Goal: Information Seeking & Learning: Learn about a topic

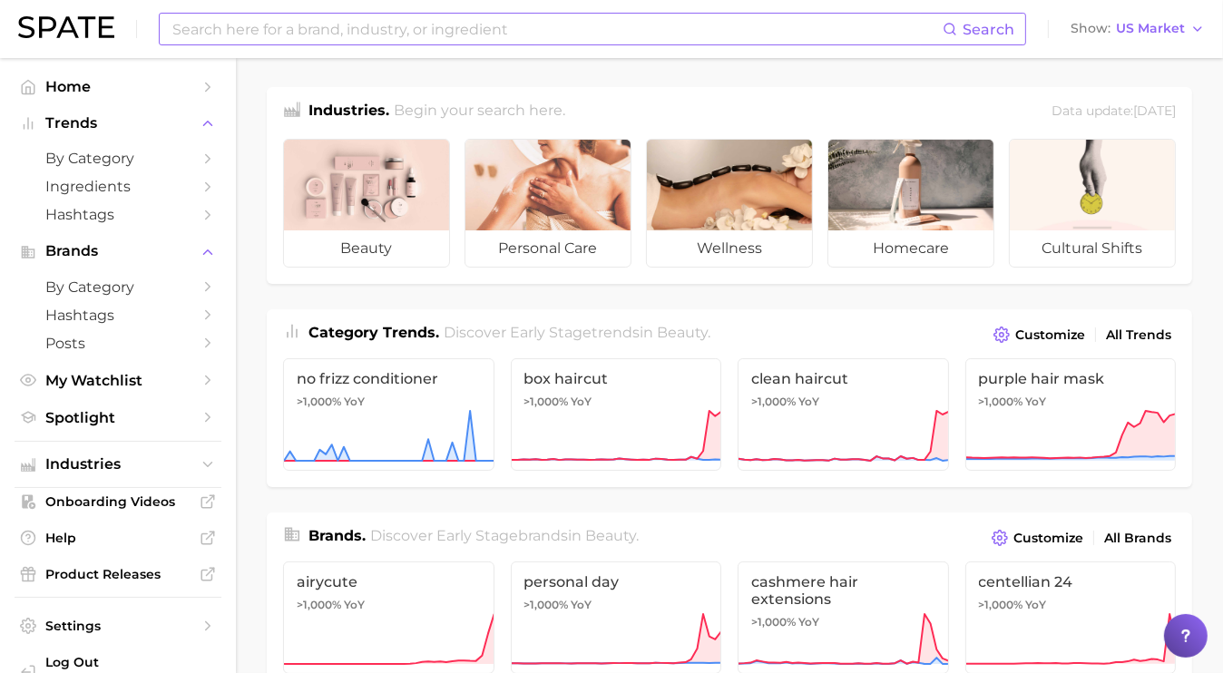
click at [644, 40] on input at bounding box center [557, 29] width 772 height 31
type input "ㅠ"
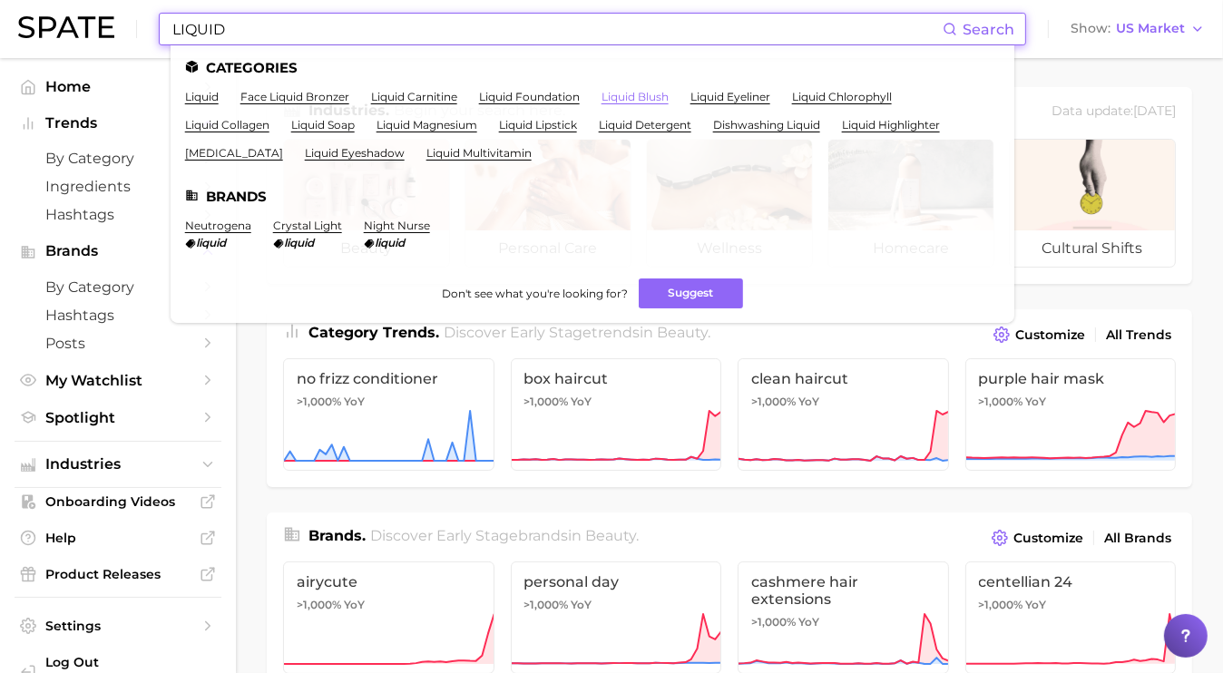
type input "LIQUID"
click at [643, 90] on link "liquid blush" at bounding box center [635, 97] width 67 height 14
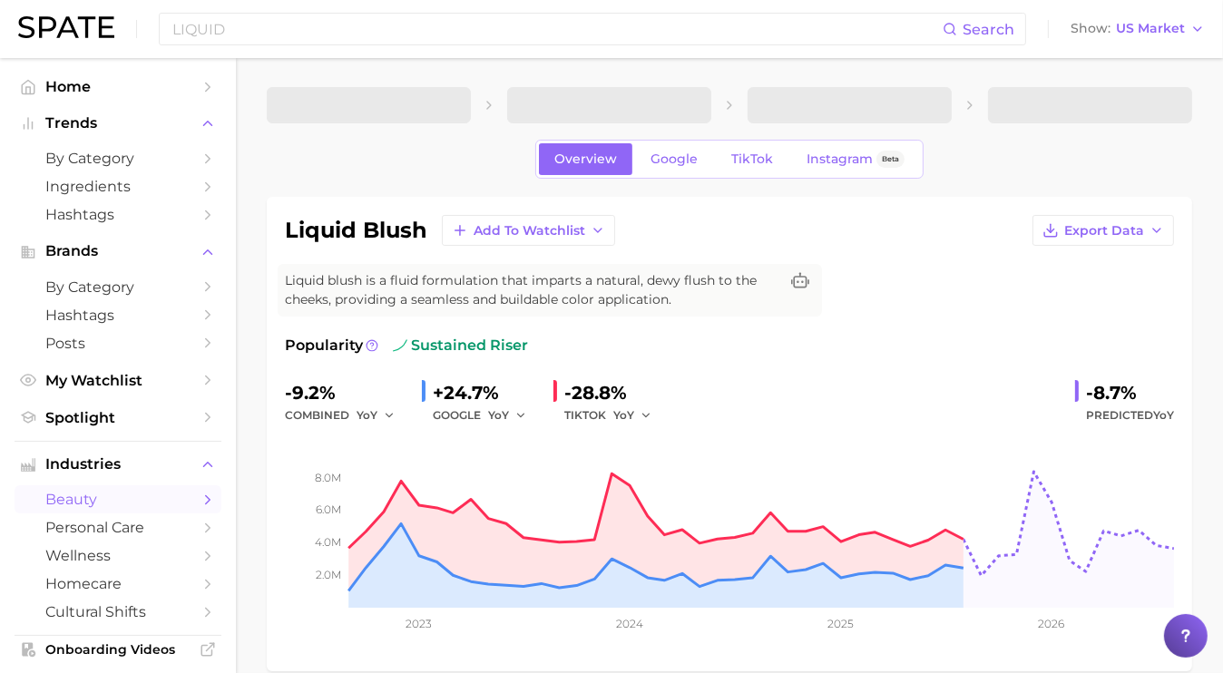
click at [1003, 203] on div "liquid blush Add to Watchlist Export Data Liquid blush is a fluid formulation t…" at bounding box center [729, 434] width 925 height 475
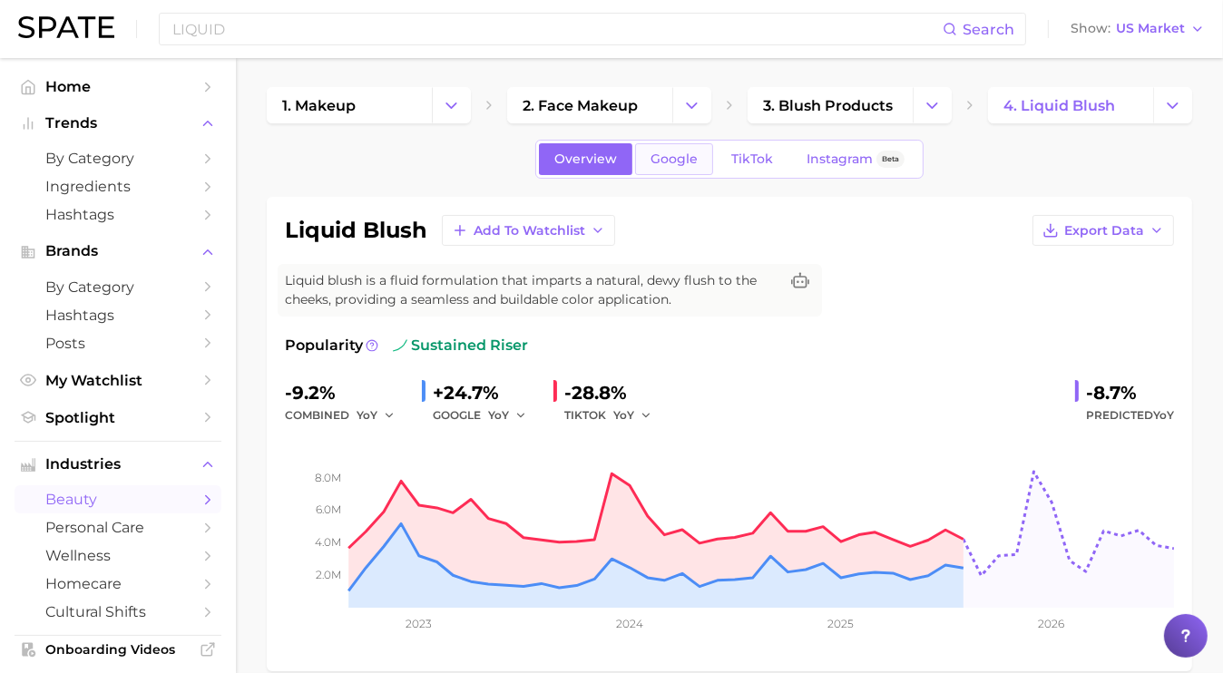
click at [701, 163] on link "Google" at bounding box center [674, 159] width 78 height 32
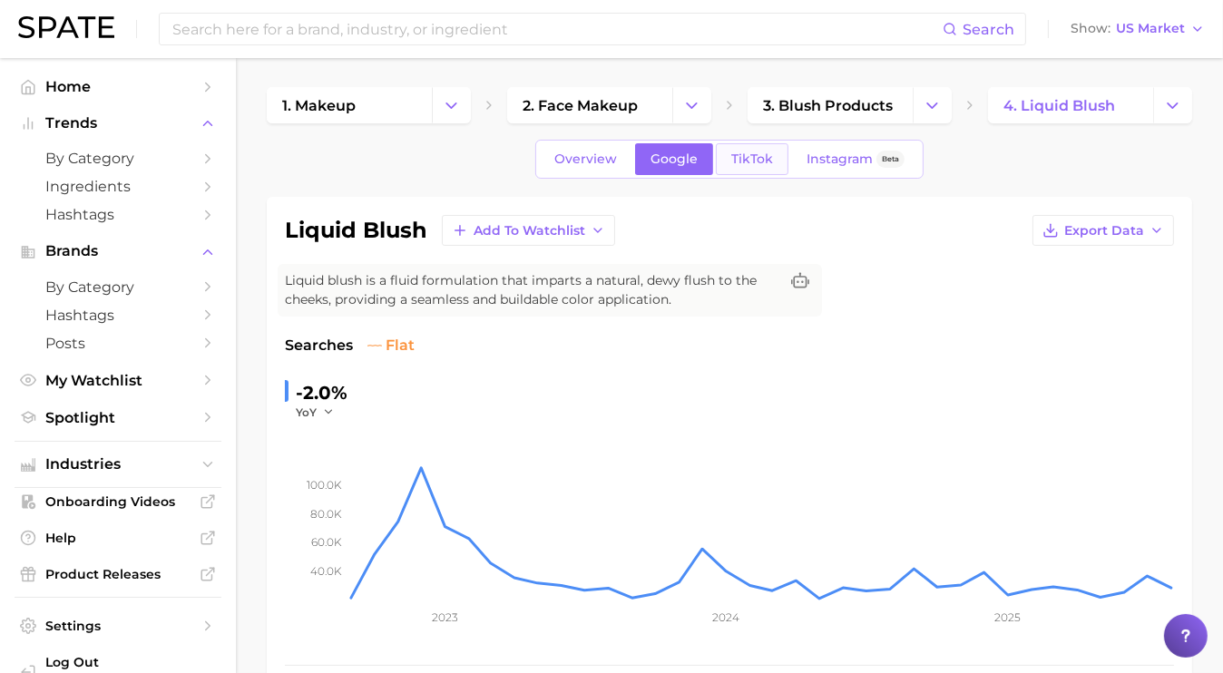
click at [748, 154] on span "TikTok" at bounding box center [752, 159] width 42 height 15
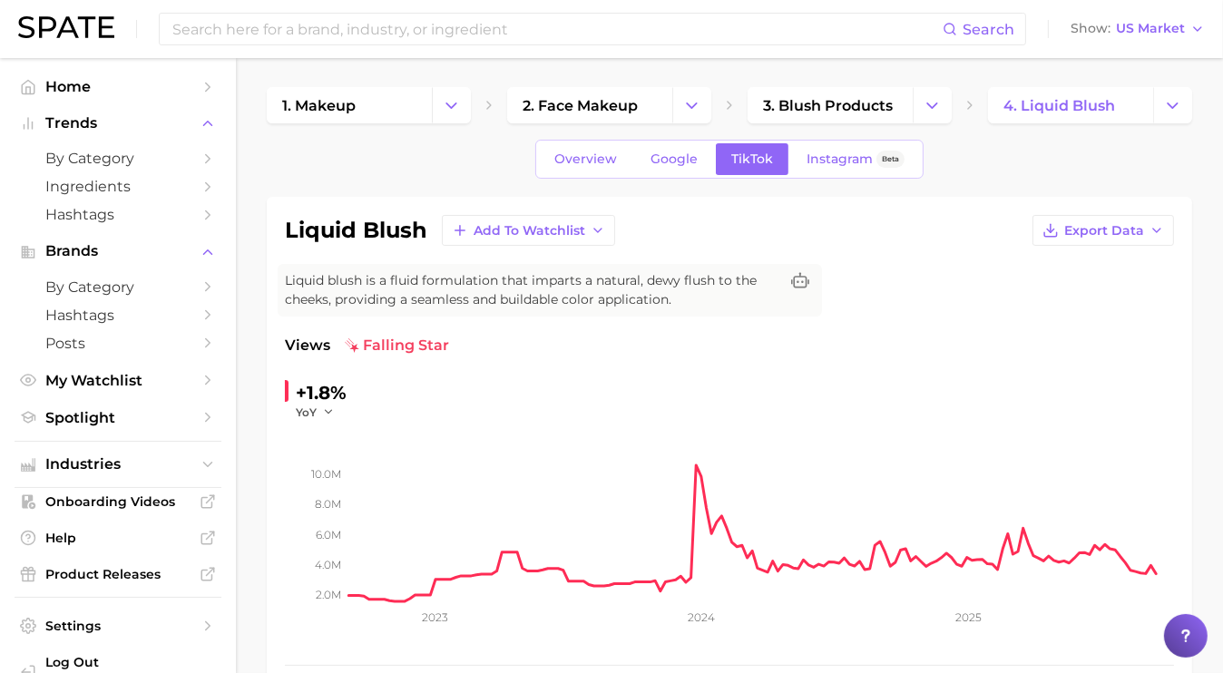
click at [966, 299] on div "liquid blush Add to Watchlist Export Data Liquid blush is a fluid formulation t…" at bounding box center [729, 481] width 889 height 533
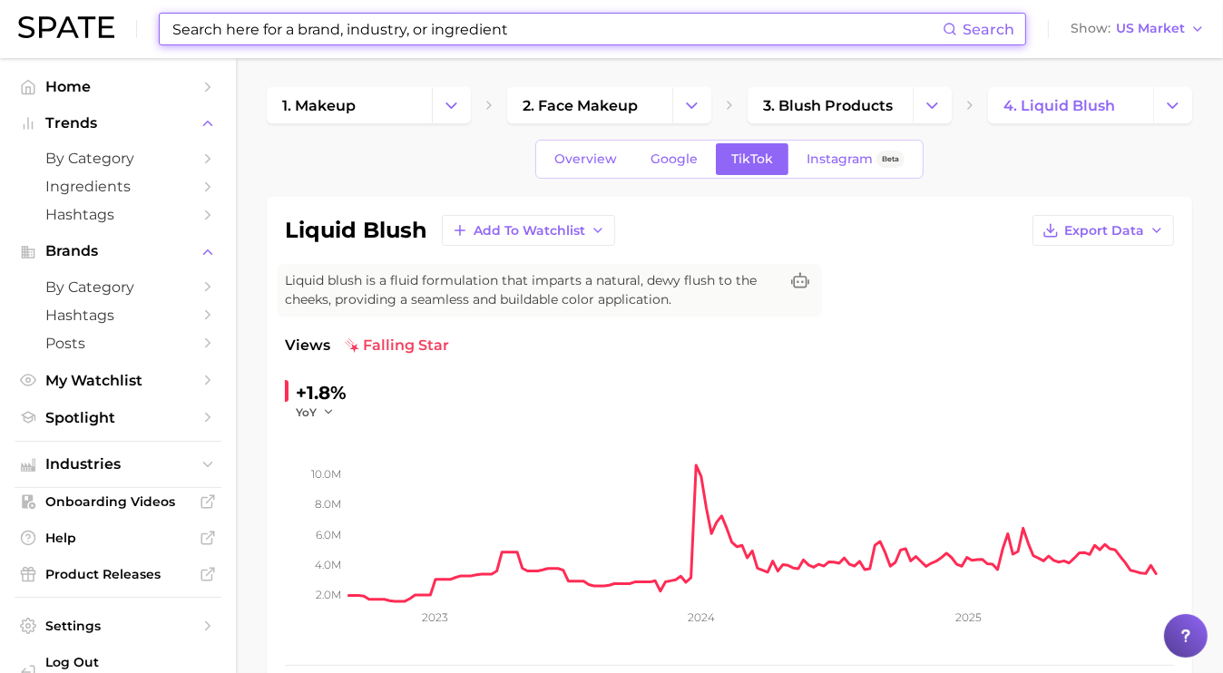
click at [308, 33] on input at bounding box center [557, 29] width 772 height 31
click at [139, 465] on span "Industries" at bounding box center [117, 464] width 145 height 16
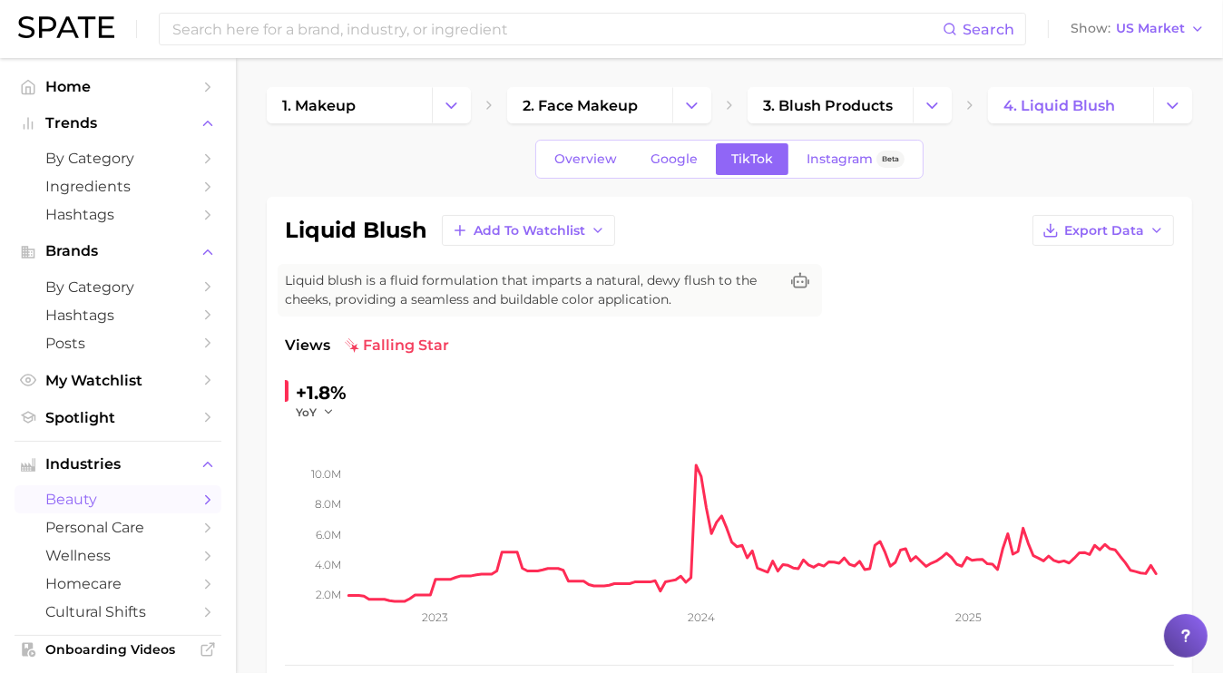
click at [103, 505] on span "beauty" at bounding box center [117, 499] width 145 height 17
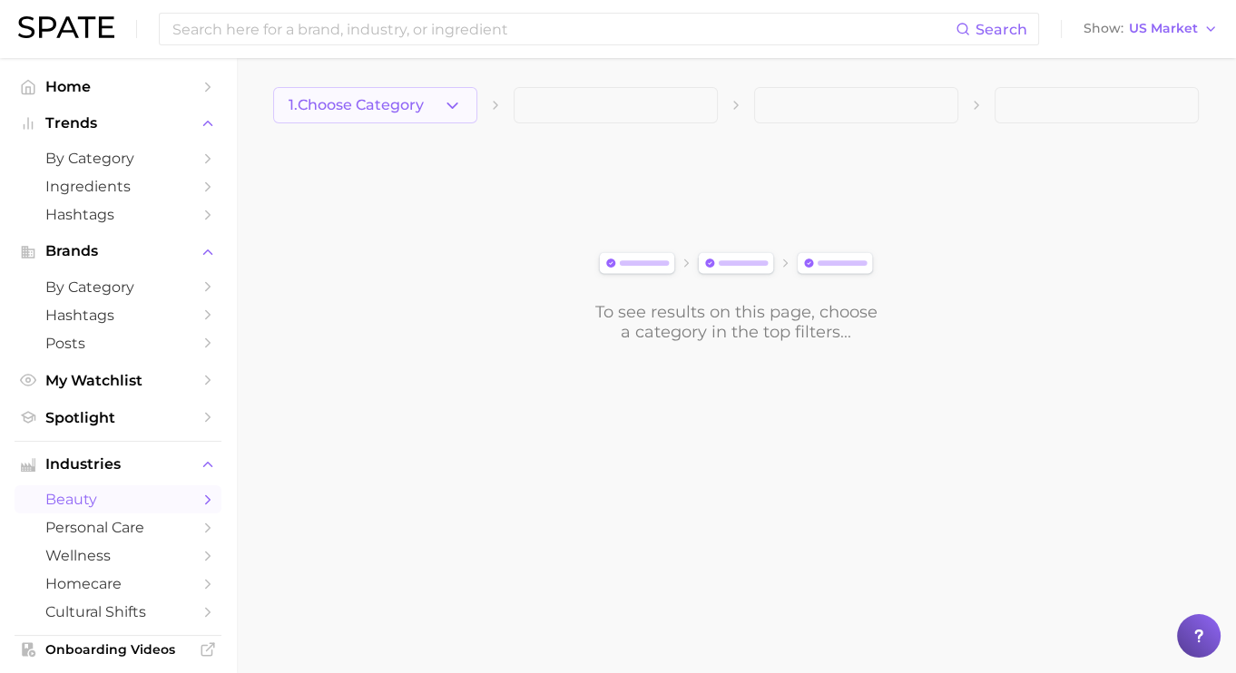
click at [456, 106] on icon "button" at bounding box center [452, 105] width 19 height 19
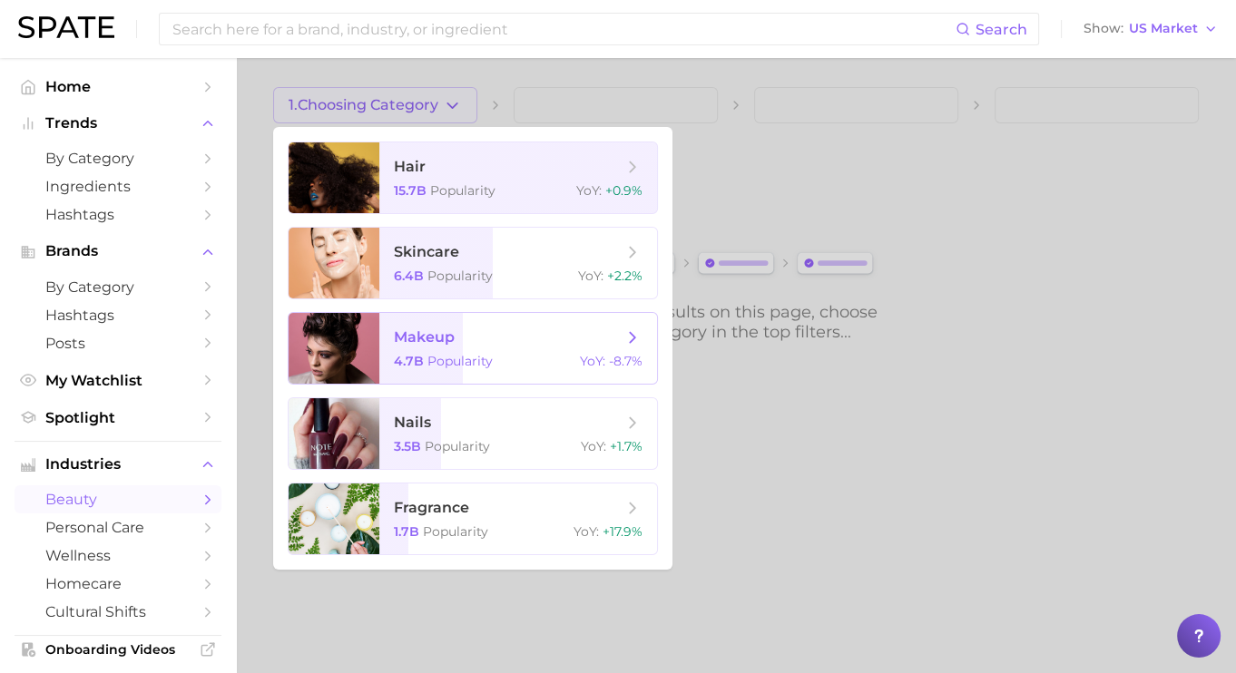
click at [475, 359] on span "Popularity" at bounding box center [459, 361] width 65 height 16
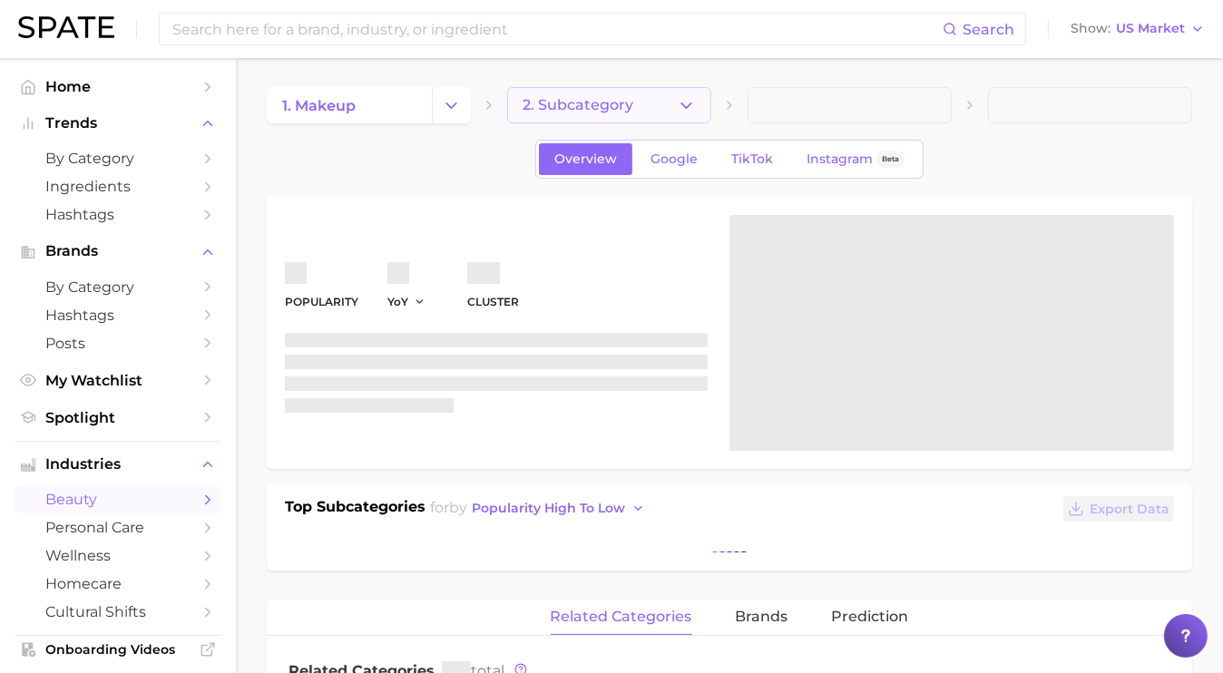
click at [685, 97] on icon "button" at bounding box center [686, 105] width 19 height 19
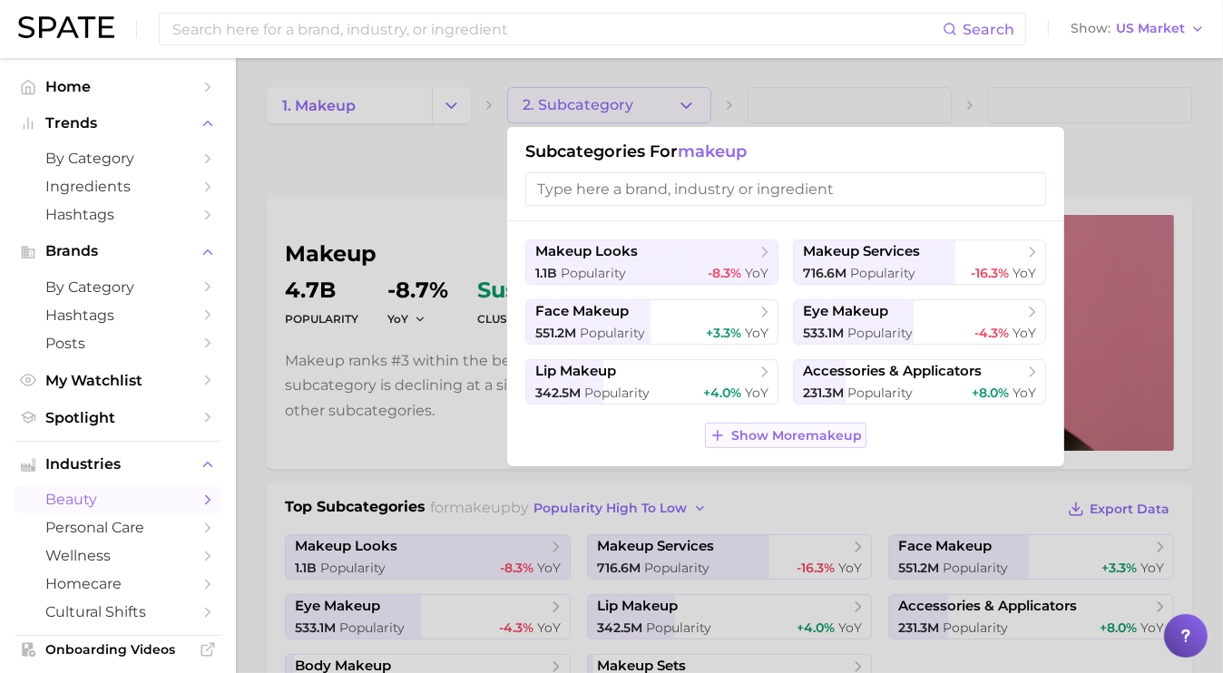
click at [782, 437] on span "Show More makeup" at bounding box center [796, 435] width 131 height 15
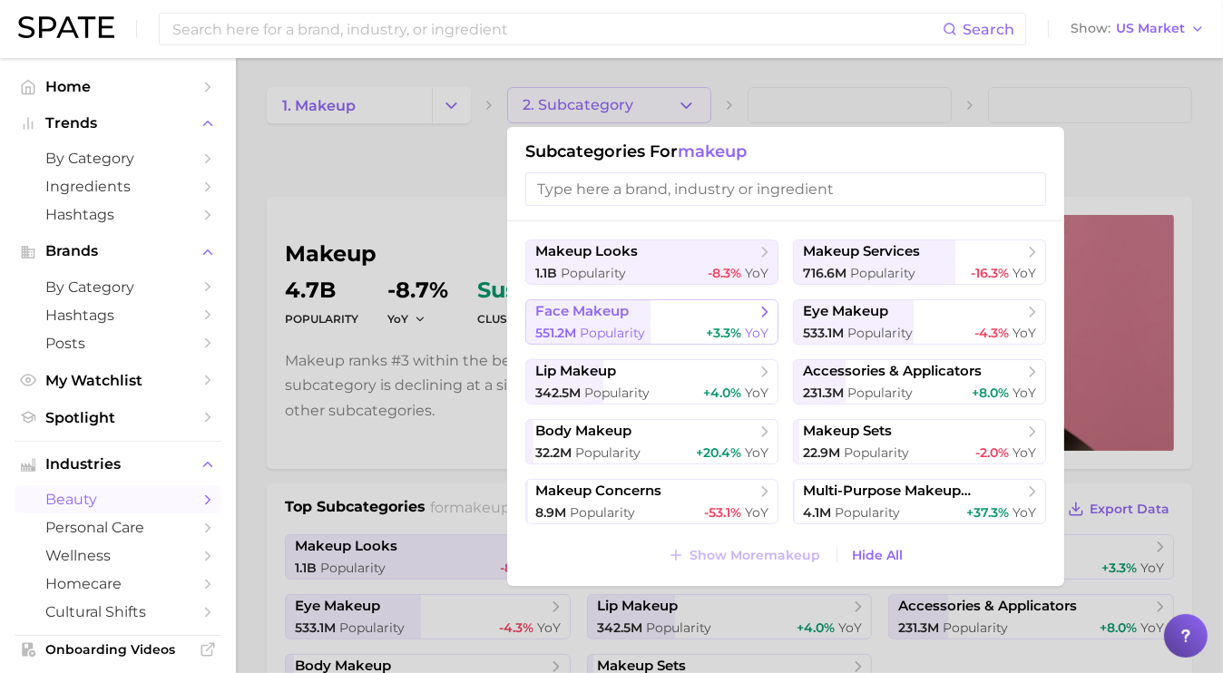
click at [649, 334] on div "551.2m Popularity +3.3% YoY" at bounding box center [651, 333] width 233 height 17
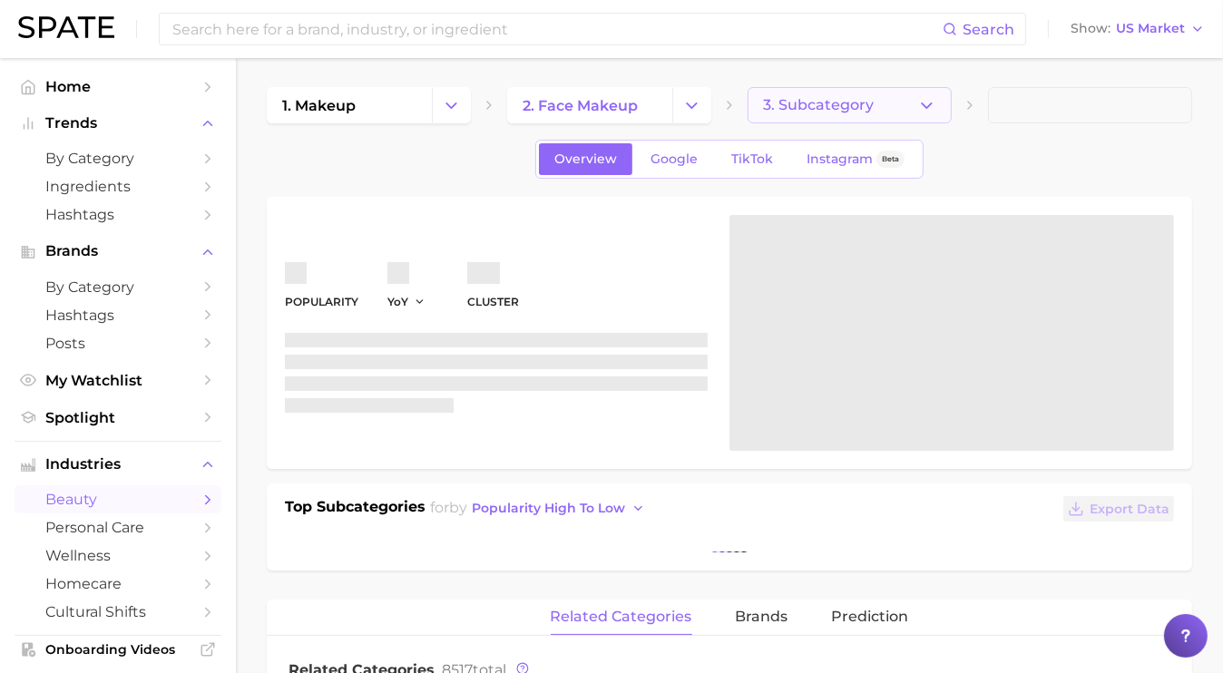
click at [850, 103] on span "3. Subcategory" at bounding box center [818, 105] width 111 height 16
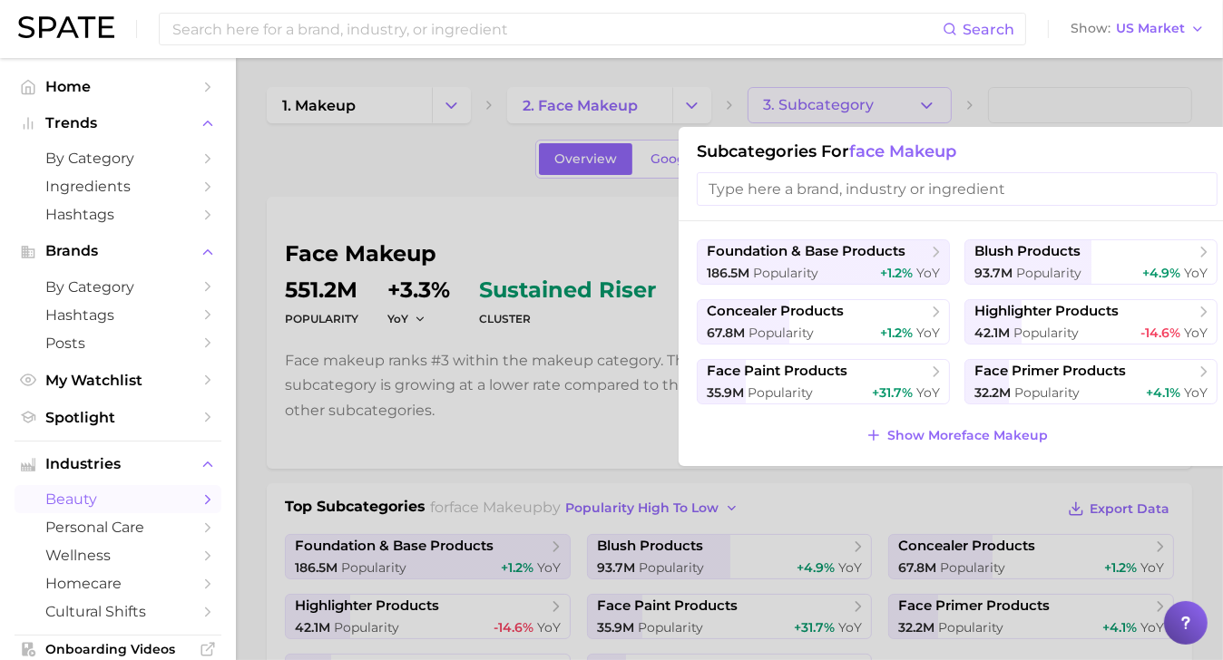
click at [627, 466] on div at bounding box center [611, 330] width 1223 height 660
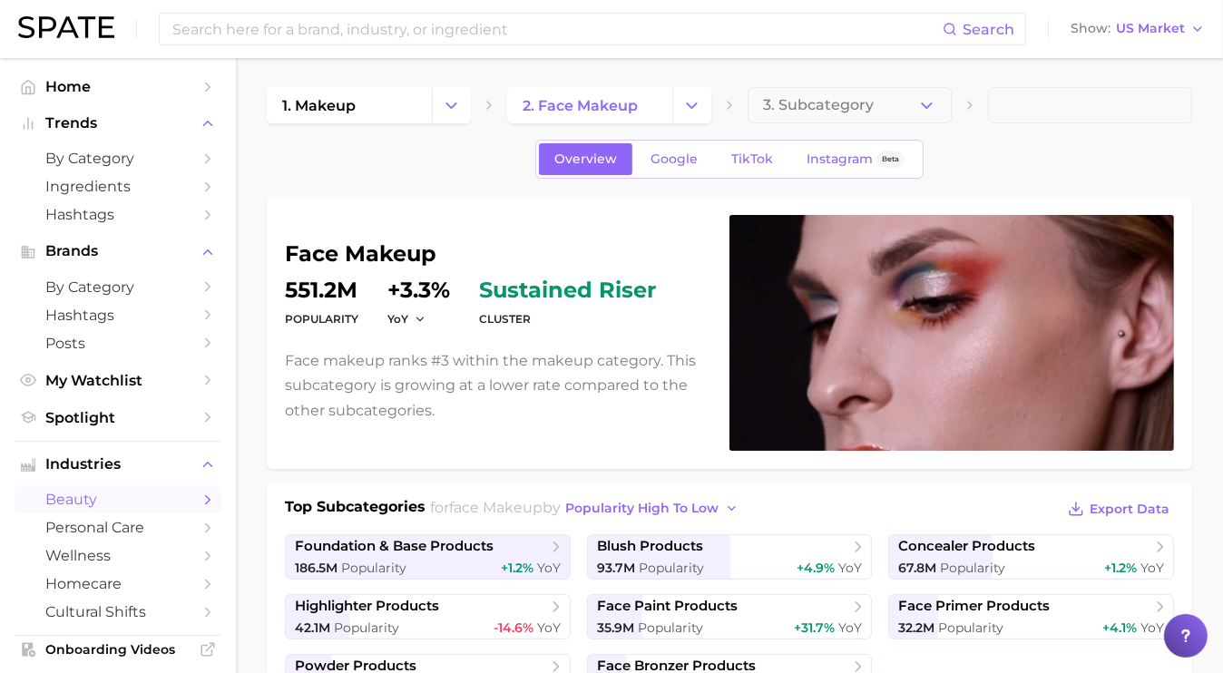
scroll to position [247, 0]
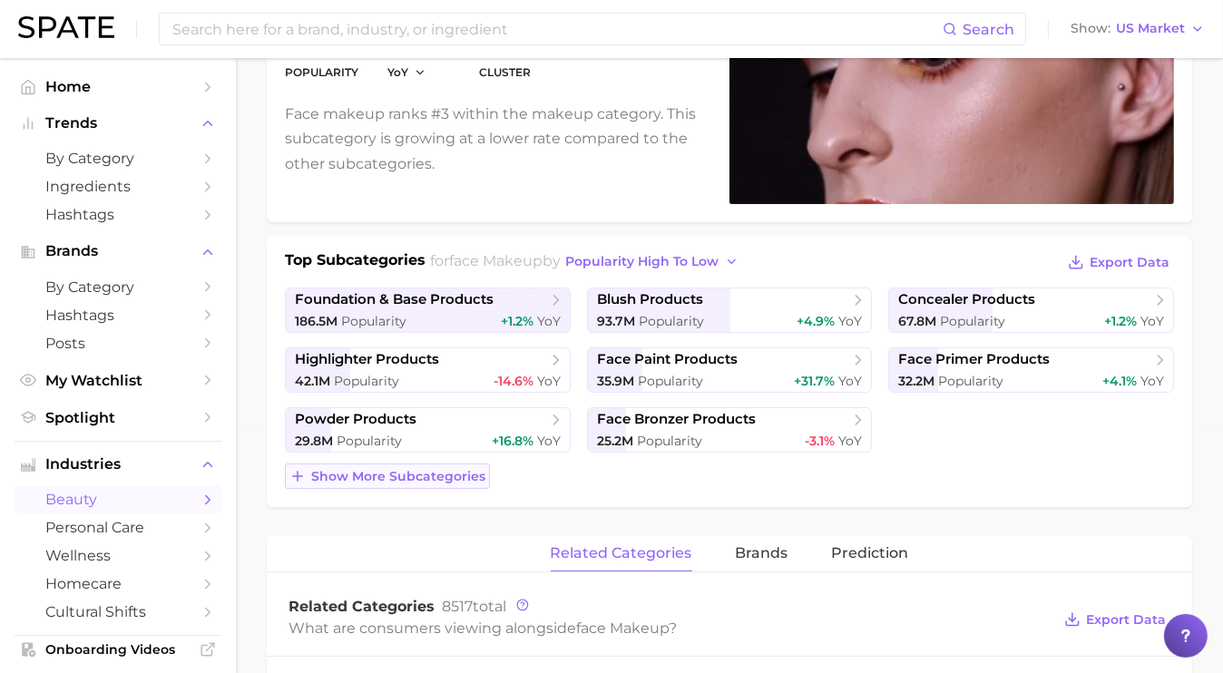
click at [412, 476] on span "Show more subcategories" at bounding box center [398, 476] width 174 height 15
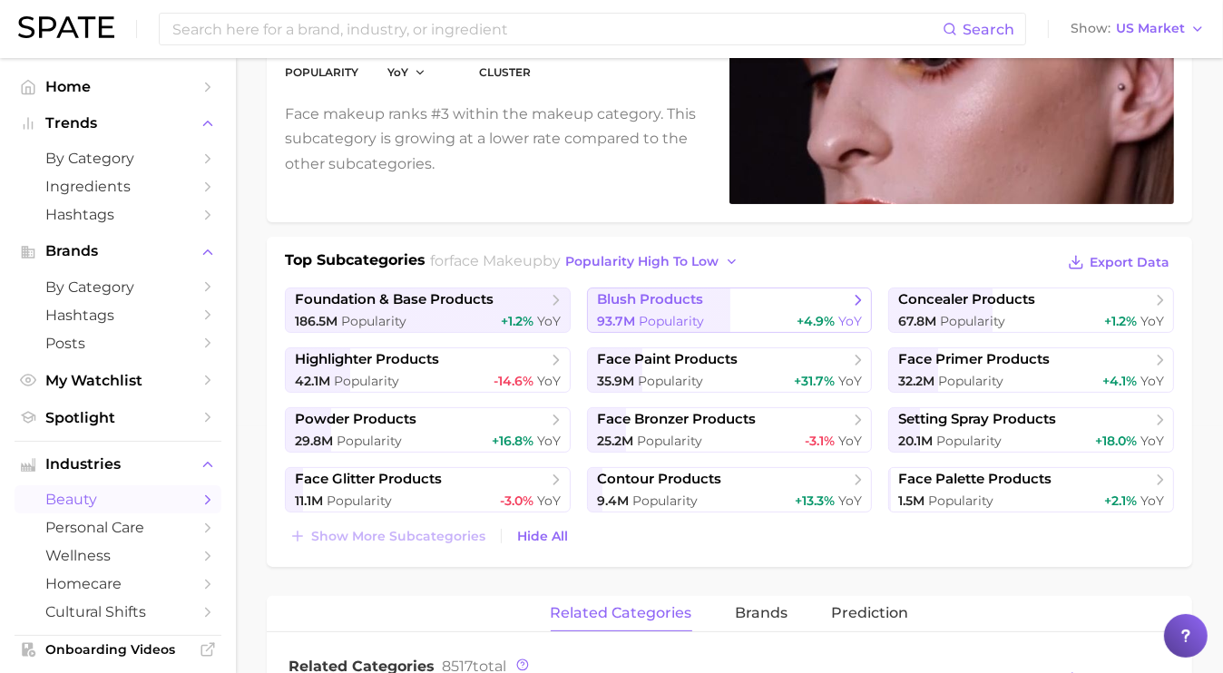
click at [632, 327] on span "93.7m" at bounding box center [616, 321] width 38 height 16
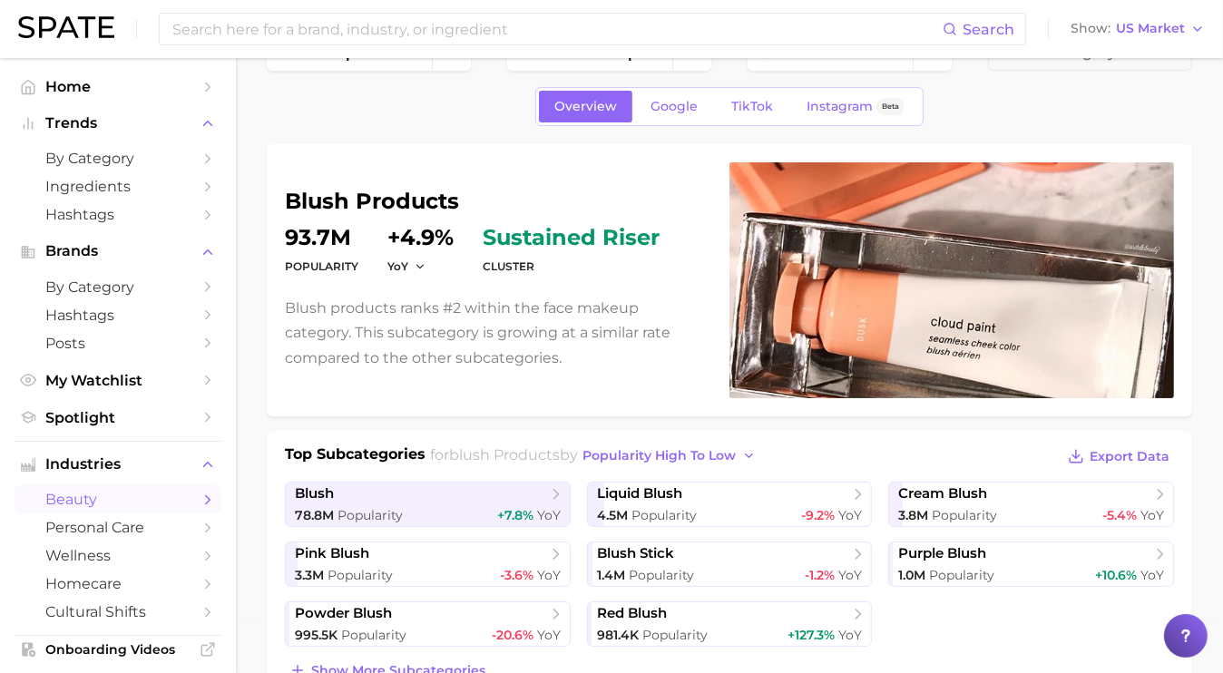
scroll to position [82, 0]
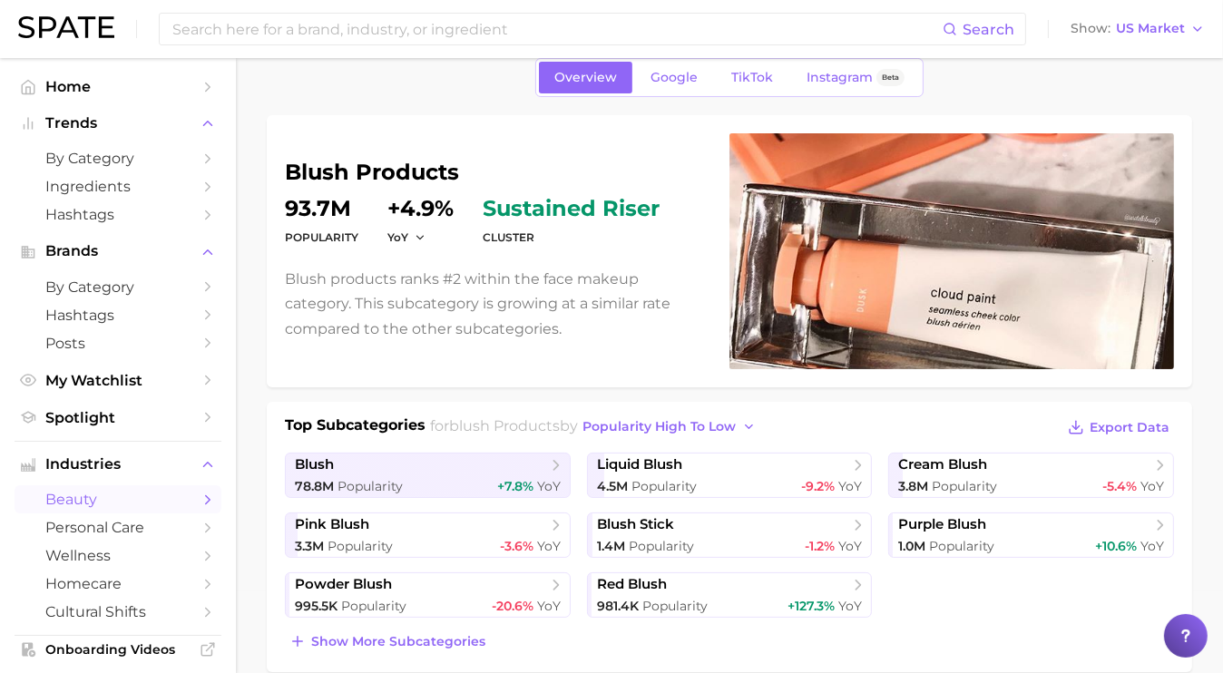
click at [954, 426] on div "Top Subcategories for blush products by popularity high to low Export Data" at bounding box center [729, 428] width 889 height 27
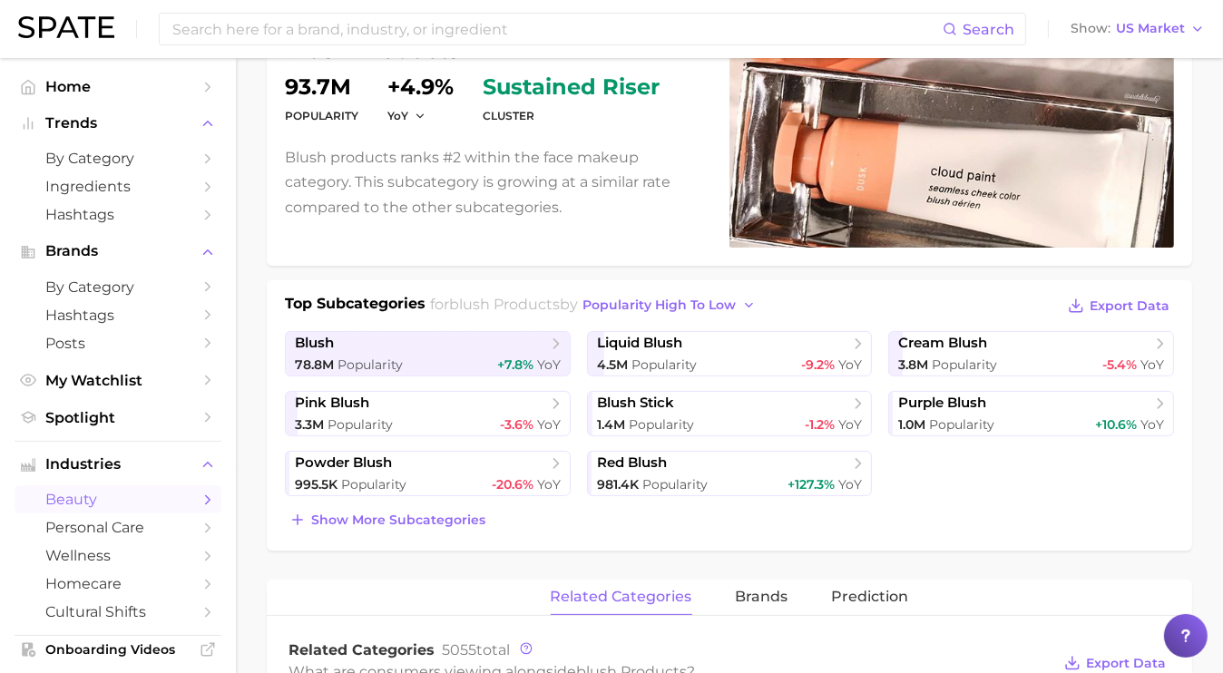
scroll to position [247, 0]
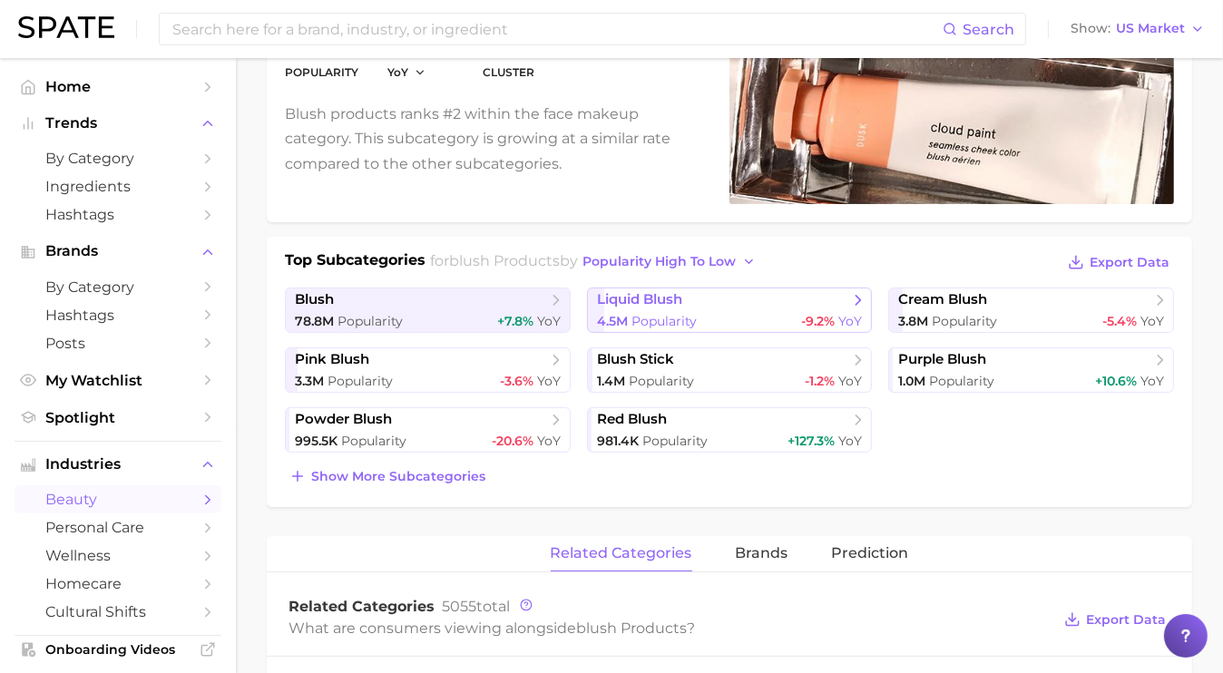
click at [699, 331] on link "liquid blush 4.5m Popularity -9.2% YoY" at bounding box center [730, 310] width 286 height 45
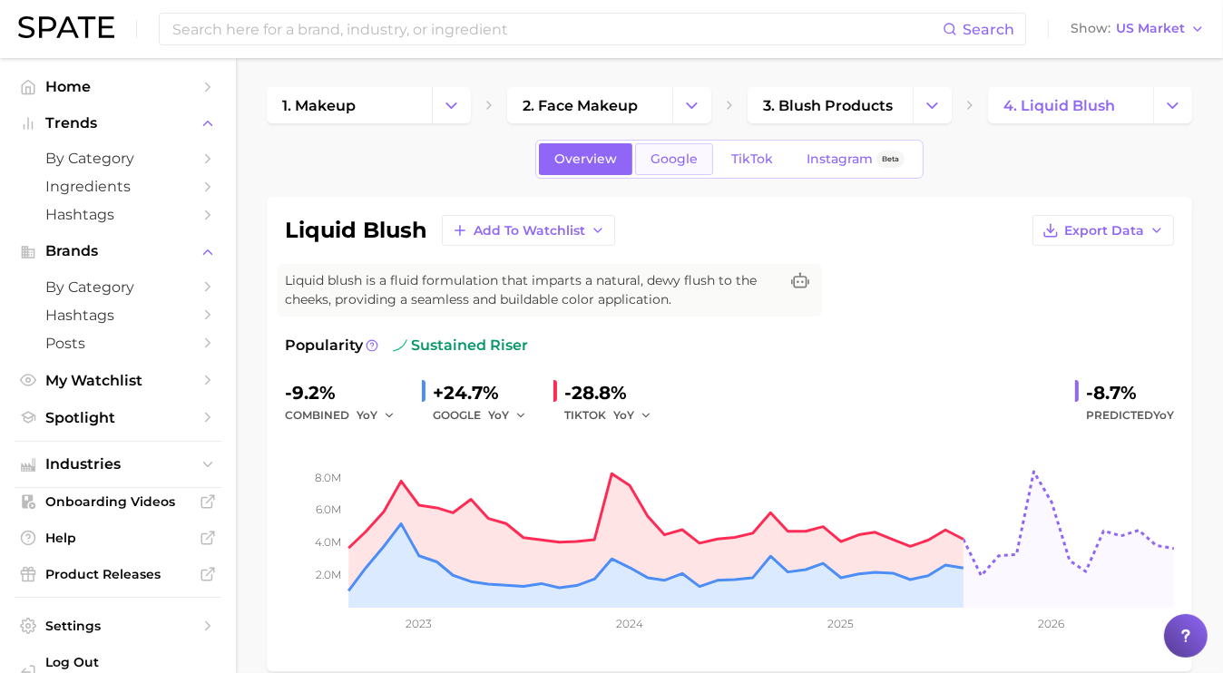
click at [677, 155] on span "Google" at bounding box center [674, 159] width 47 height 15
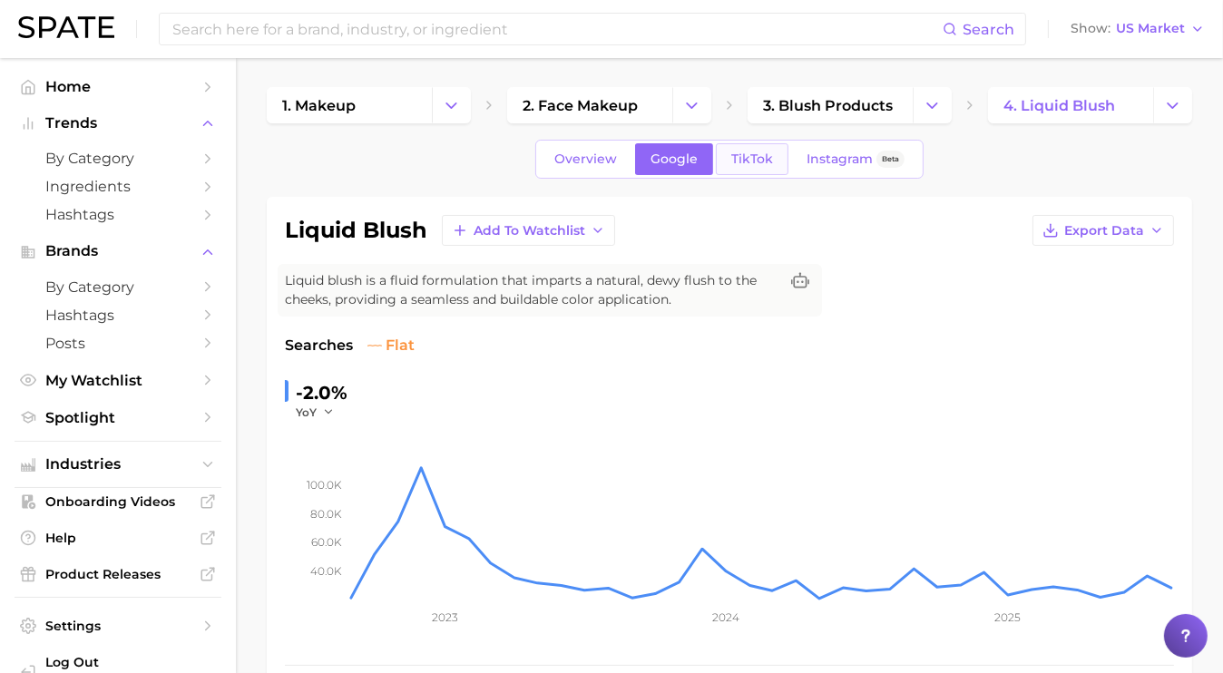
click at [739, 162] on span "TikTok" at bounding box center [752, 159] width 42 height 15
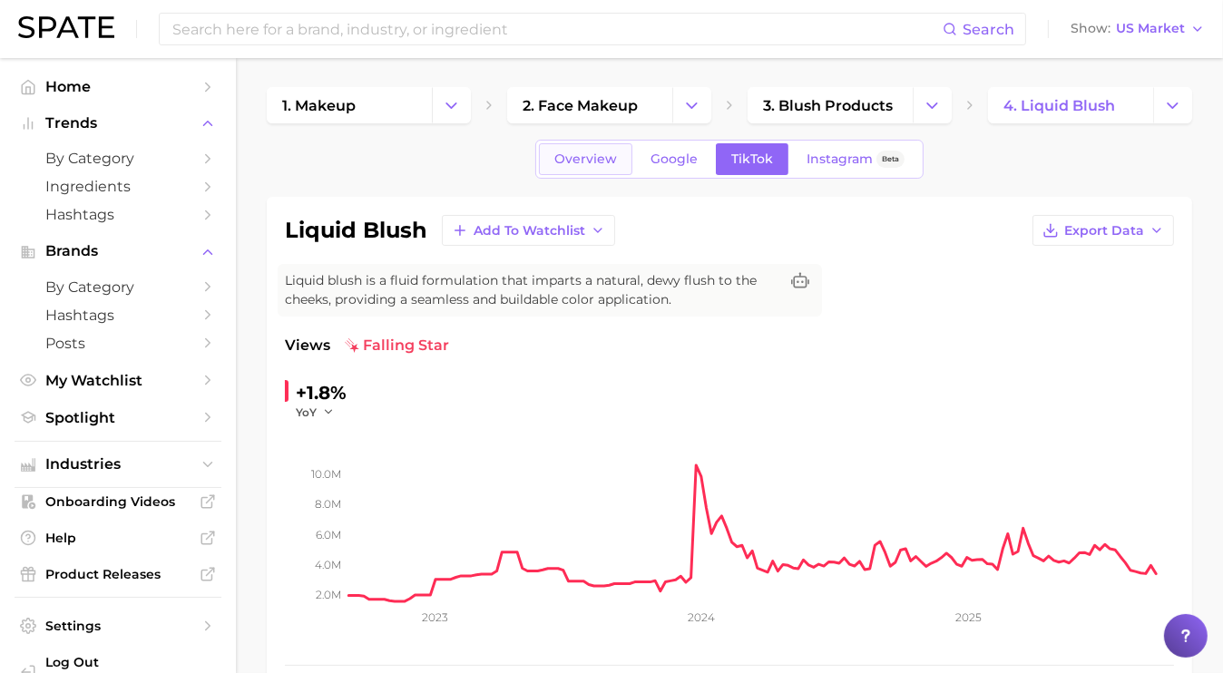
click at [591, 163] on span "Overview" at bounding box center [585, 159] width 63 height 15
